Goal: Transaction & Acquisition: Purchase product/service

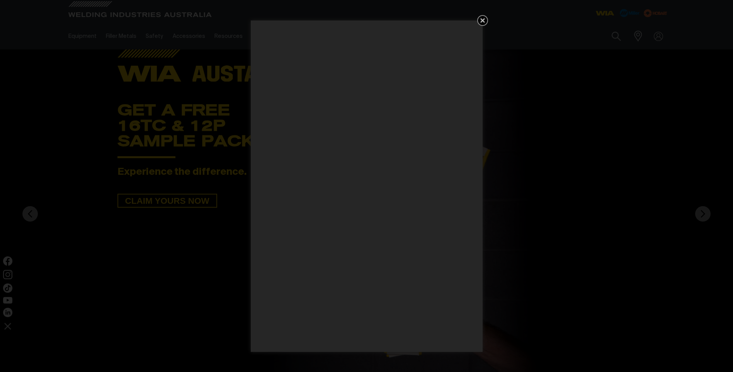
click at [482, 24] on icon "Get 5 WIA Welding Guides Free!" at bounding box center [482, 20] width 9 height 9
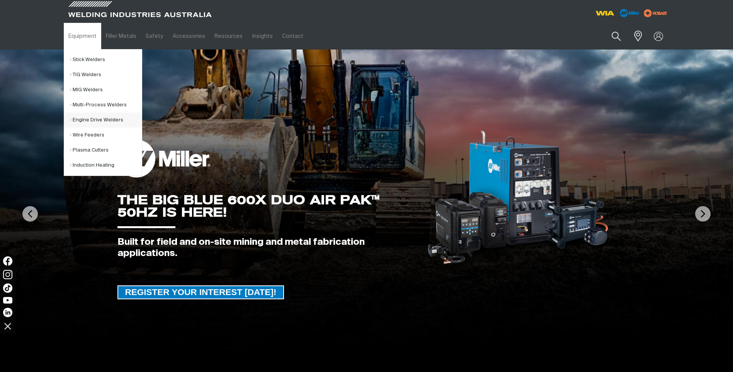
click at [109, 121] on link "Engine Drive Welders" at bounding box center [106, 119] width 72 height 15
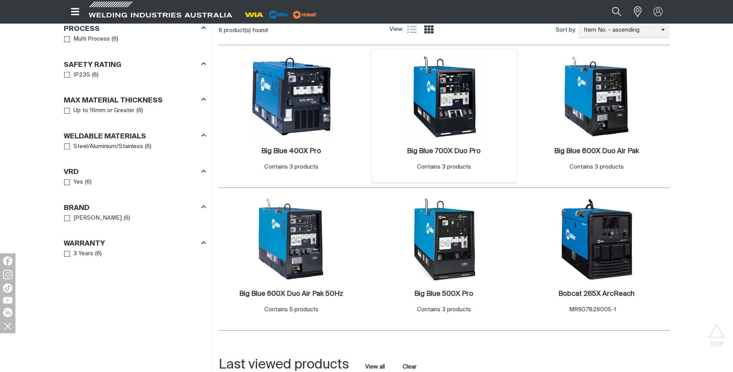
scroll to position [425, 0]
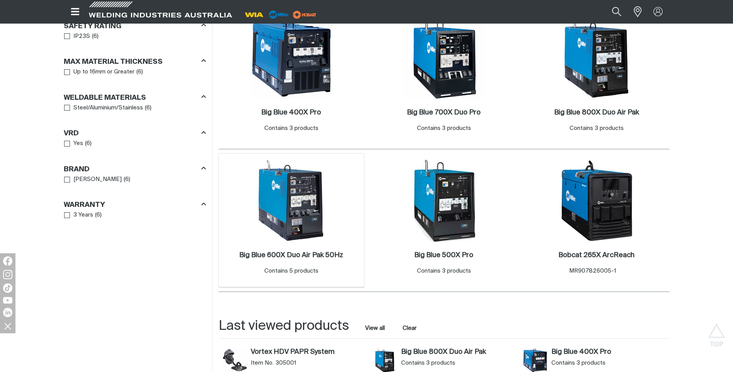
click at [300, 215] on img at bounding box center [291, 200] width 83 height 83
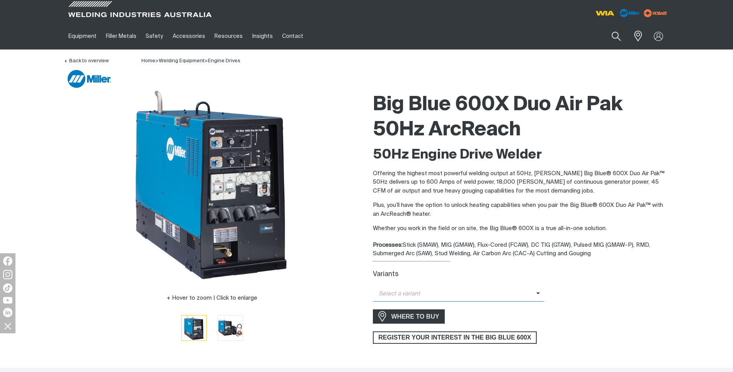
click at [541, 296] on span at bounding box center [540, 294] width 9 height 9
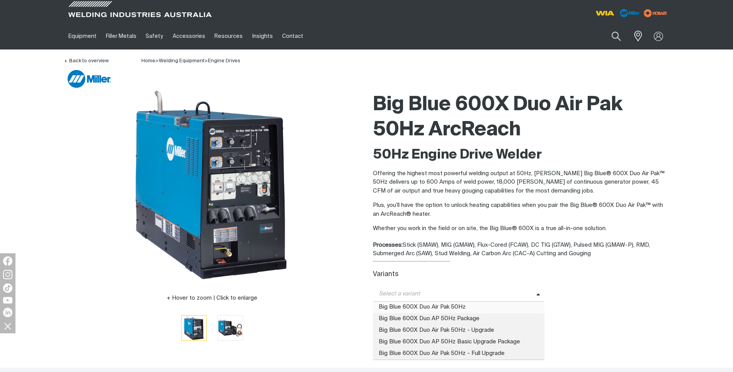
click at [471, 304] on span "Big Blue 600X Duo Air Pak 50Hz" at bounding box center [459, 307] width 172 height 12
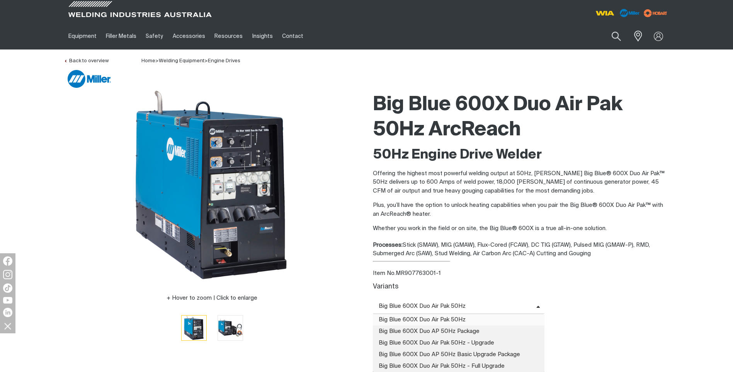
click at [535, 304] on span "Big Blue 600X Duo Air Pak 50Hz" at bounding box center [454, 306] width 163 height 9
click at [453, 328] on span "Big Blue 600X Duo AP 50Hz Package" at bounding box center [459, 331] width 172 height 12
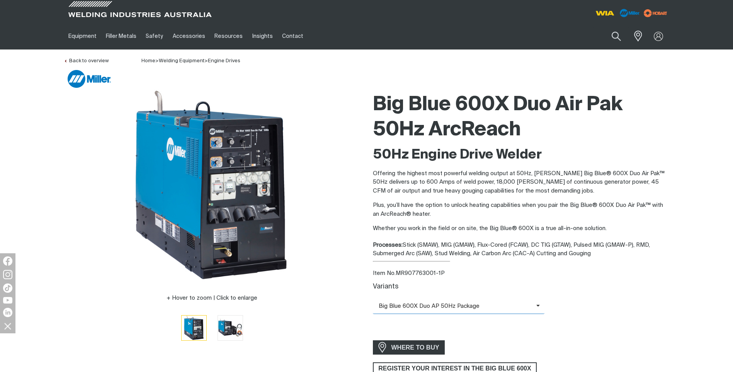
click at [537, 305] on span at bounding box center [540, 306] width 9 height 9
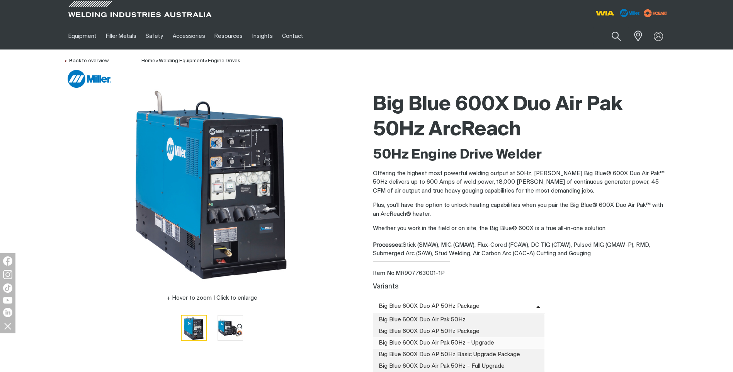
click at [477, 339] on span "Big Blue 600X Duo Air Pak 50Hz - Upgrade" at bounding box center [459, 343] width 172 height 12
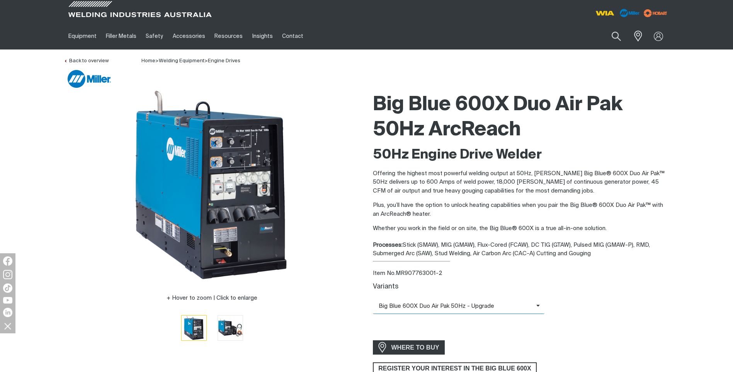
click at [538, 303] on span at bounding box center [540, 306] width 9 height 9
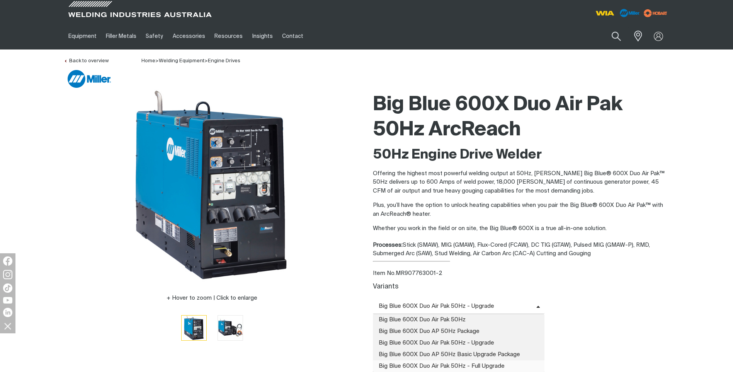
scroll to position [77, 0]
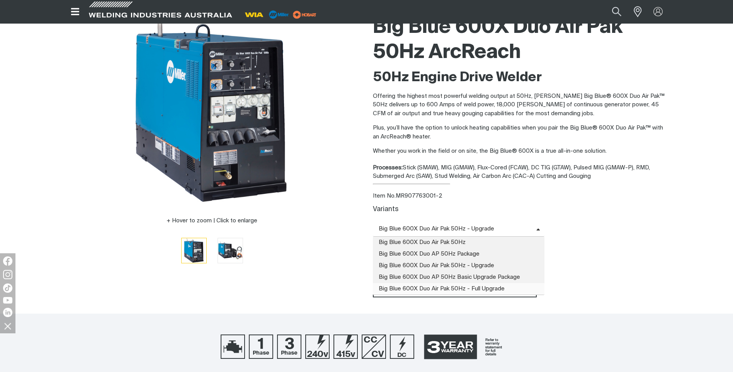
click at [491, 287] on span "Big Blue 600X Duo Air Pak 50Hz - Full Upgrade" at bounding box center [459, 289] width 172 height 12
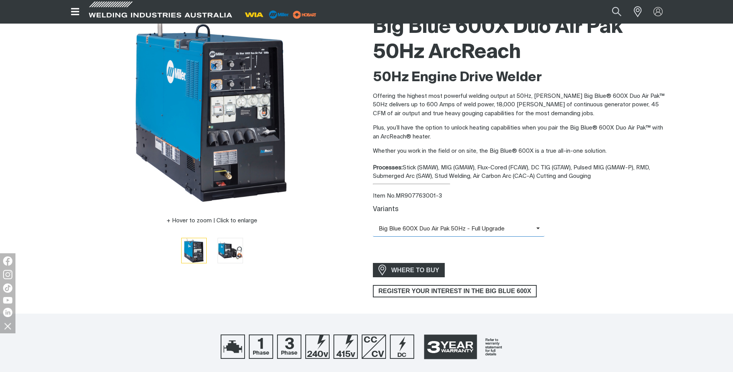
click at [536, 230] on icon at bounding box center [538, 228] width 4 height 6
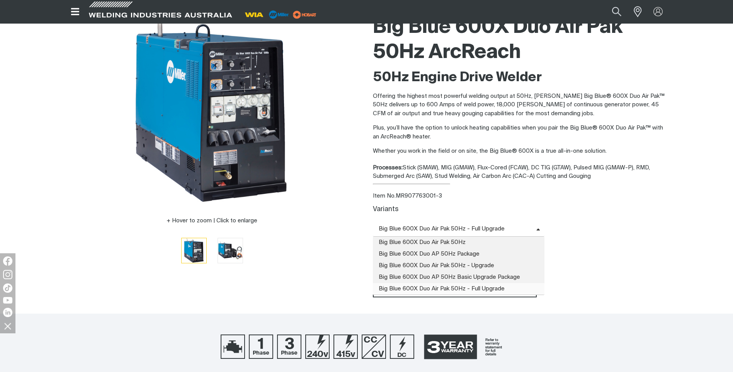
scroll to position [0, 0]
